Goal: Find specific page/section

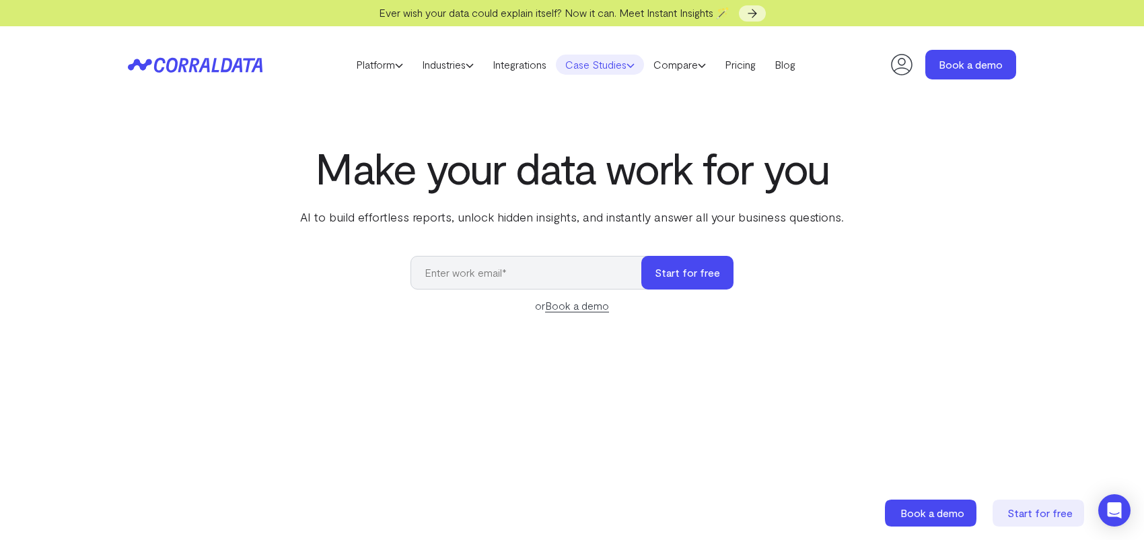
click at [598, 61] on link "Case Studies" at bounding box center [600, 65] width 88 height 20
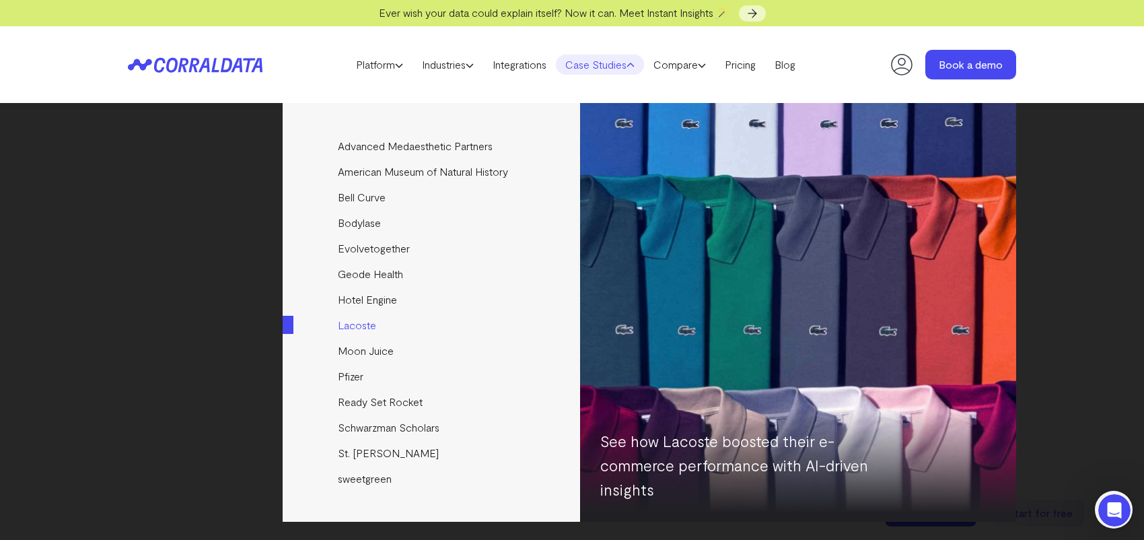
click at [364, 328] on link "Lacoste" at bounding box center [433, 325] width 300 height 26
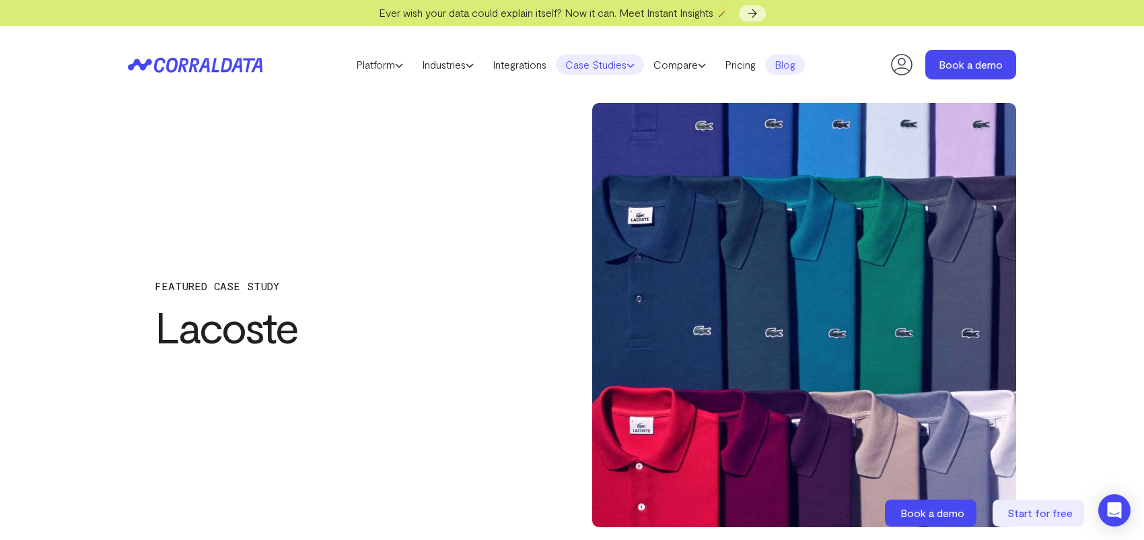
click at [634, 65] on use at bounding box center [630, 65] width 7 height 3
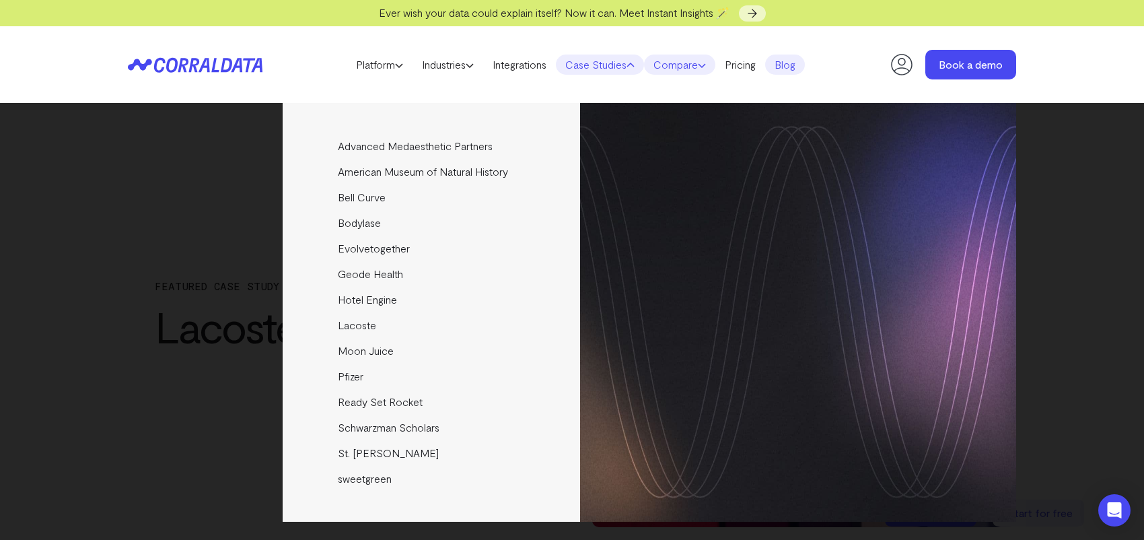
click at [706, 68] on icon at bounding box center [702, 65] width 8 height 8
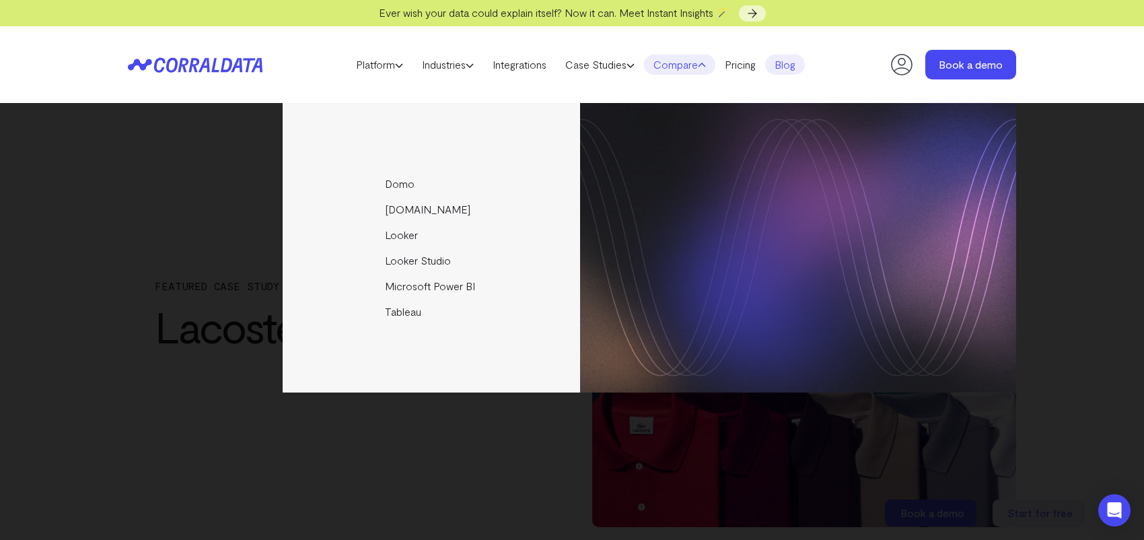
click at [1044, 275] on div "Domo Funnel.io Looker Looker Studio Microsoft Power BI Tableau" at bounding box center [572, 321] width 1144 height 437
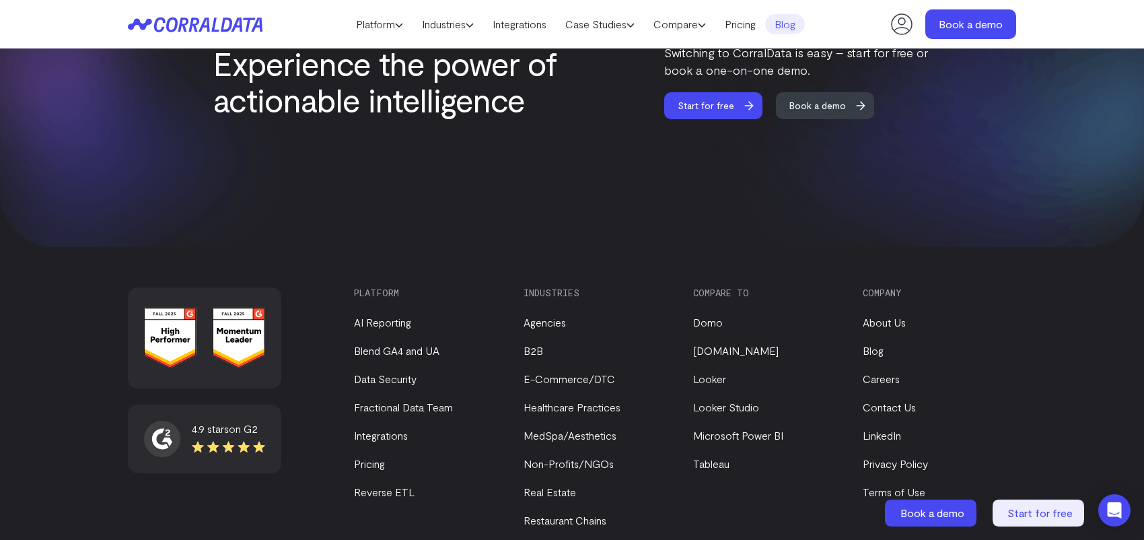
scroll to position [2462, 0]
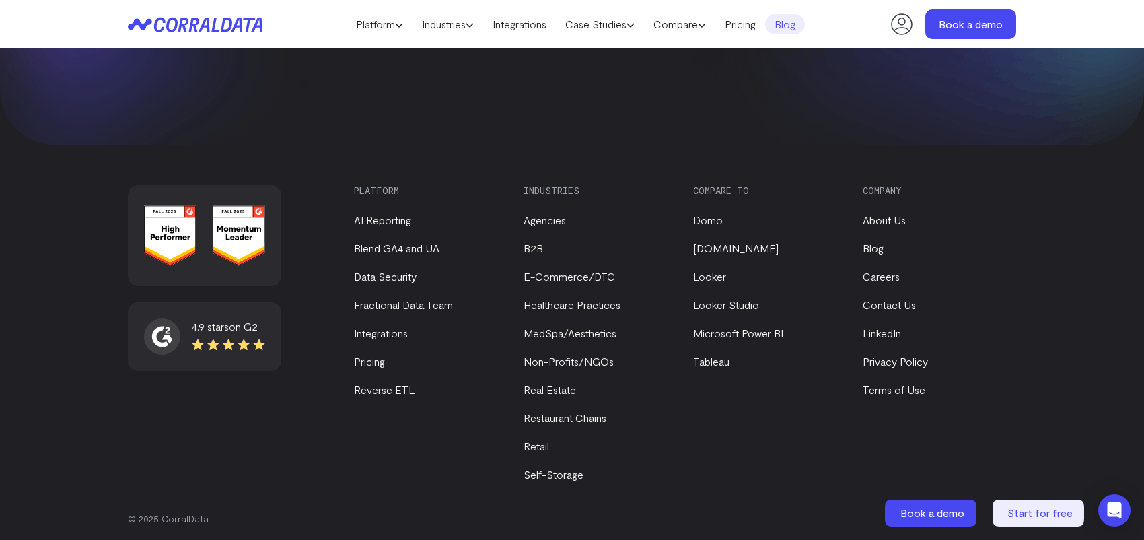
click at [900, 279] on li "Careers" at bounding box center [936, 277] width 147 height 16
click at [892, 277] on link "Careers" at bounding box center [881, 276] width 37 height 13
